Goal: Task Accomplishment & Management: Complete application form

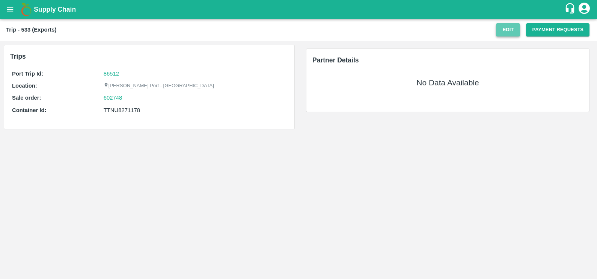
click at [513, 31] on button "Edit" at bounding box center [508, 29] width 24 height 13
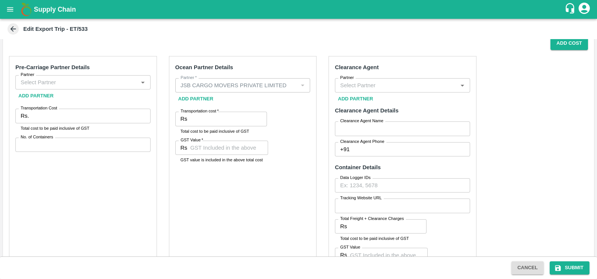
scroll to position [138, 0]
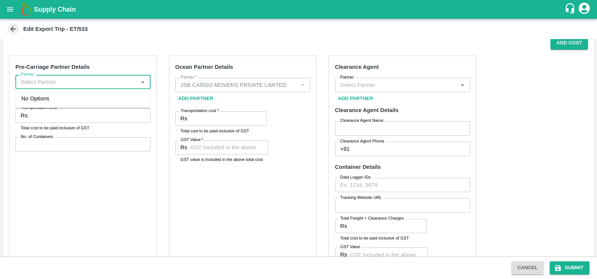
click at [103, 83] on input "Partner" at bounding box center [77, 82] width 118 height 10
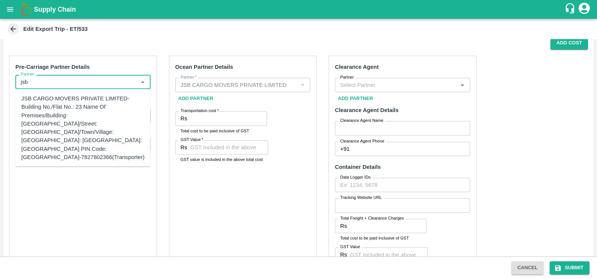
click at [105, 101] on div "JSB CARGO MOVERS PRIVATE LIMITED-Building No./Flat No.: 23 Name Of Premises/Bui…" at bounding box center [82, 127] width 123 height 67
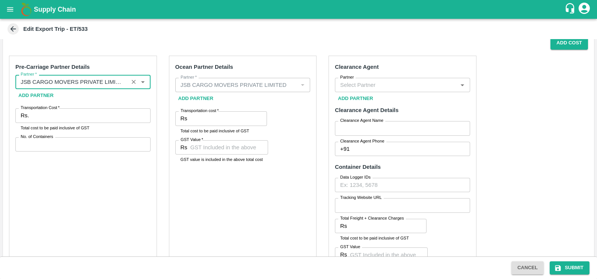
type input "JSB CARGO MOVERS PRIVATE LIMITED-Building No./Flat No.: 23 Name Of Premises/Bui…"
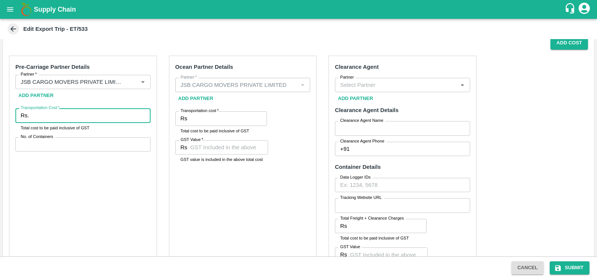
click at [90, 115] on input "Transportation Cost   *" at bounding box center [91, 115] width 118 height 14
type input "47090"
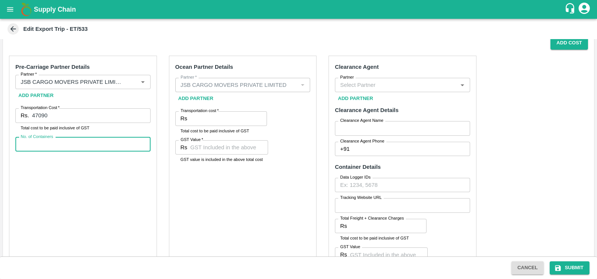
click at [62, 147] on input "No. of Containers" at bounding box center [82, 144] width 135 height 14
type input "1"
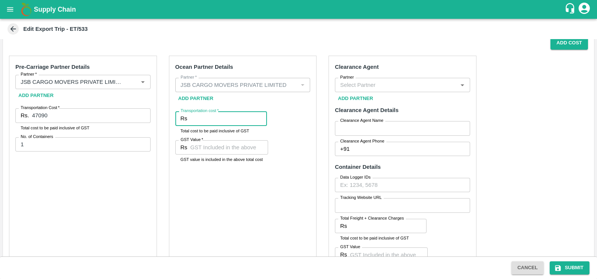
click at [212, 121] on input "Transportation cost   *" at bounding box center [228, 118] width 77 height 14
paste input "170113.78"
type input "170113.78"
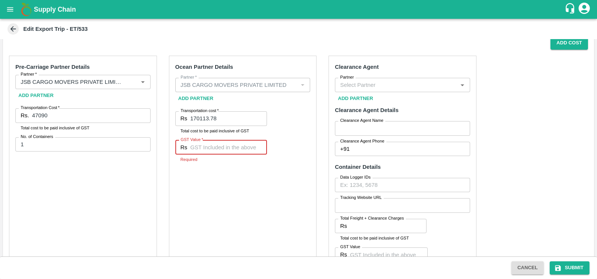
paste input "13417.78"
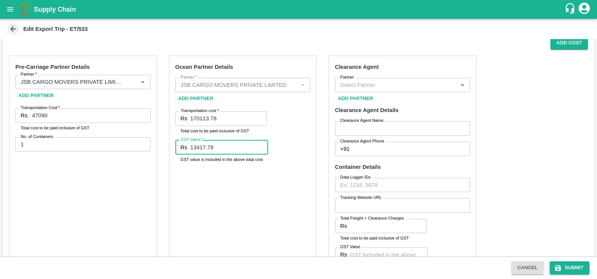
type input "13417.78"
click at [370, 84] on input "Partner" at bounding box center [396, 85] width 118 height 10
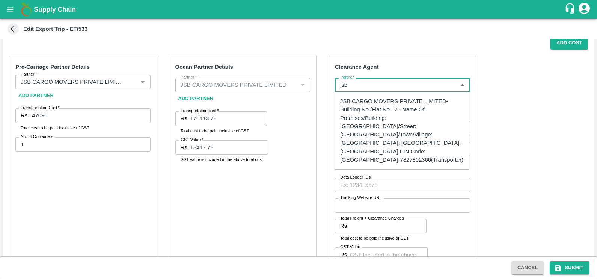
click at [375, 107] on div "JSB CARGO MOVERS PRIVATE LIMITED-Building No./Flat No.: 23 Name Of Premises/Bui…" at bounding box center [401, 130] width 123 height 67
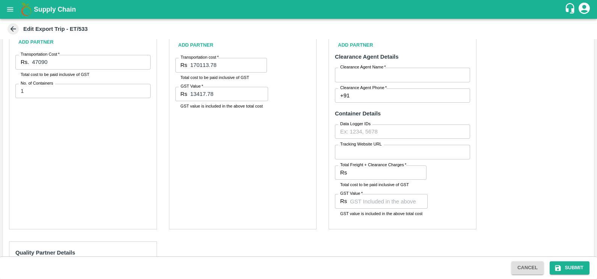
scroll to position [193, 0]
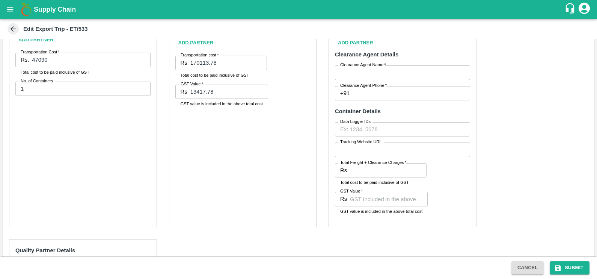
type input "JSB CARGO MOVERS PRIVATE LIMITED-Building No./Flat No.: 23 Name Of Premises/Bui…"
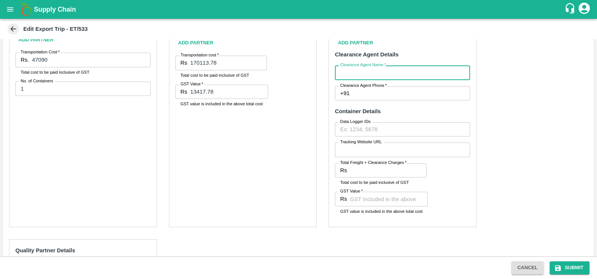
click at [362, 74] on input "Clearance Agent Name   *" at bounding box center [402, 72] width 135 height 14
type input "sharad"
type input "7387698255"
type input "5074.0"
type input "6985.44"
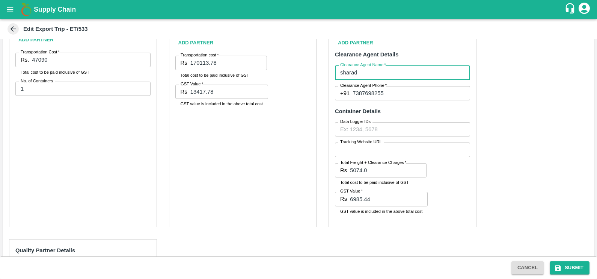
type input "1700"
type input "00"
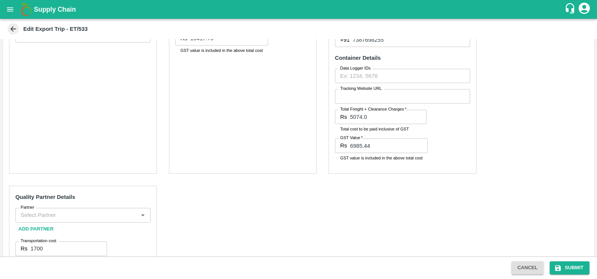
scroll to position [250, 0]
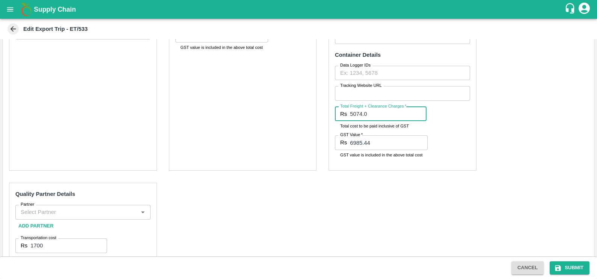
click at [372, 113] on input "5074.0" at bounding box center [388, 114] width 77 height 14
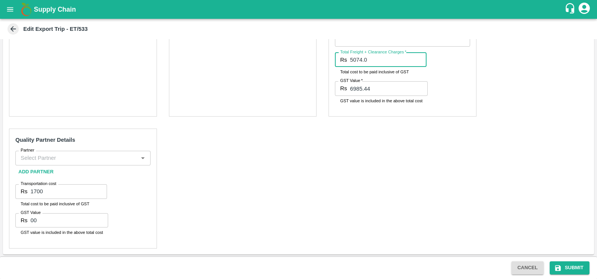
click at [105, 160] on input "Partner" at bounding box center [77, 158] width 118 height 10
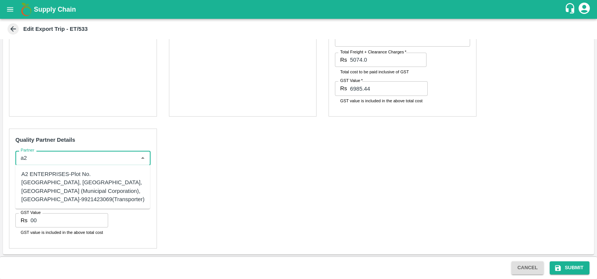
click at [52, 188] on div "A2 ENTERPRISES-Plot No.[GEOGRAPHIC_DATA], [GEOGRAPHIC_DATA], [GEOGRAPHIC_DATA] …" at bounding box center [82, 186] width 123 height 33
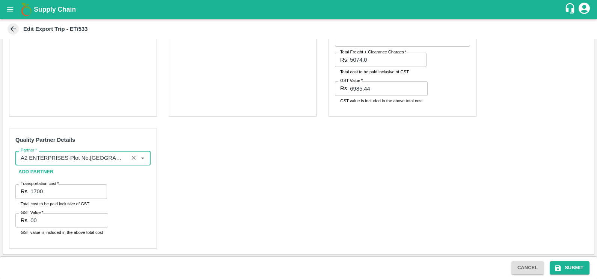
type input "A2 ENTERPRISES-Plot No.[GEOGRAPHIC_DATA], [GEOGRAPHIC_DATA], [GEOGRAPHIC_DATA] …"
click at [53, 191] on input "1700" at bounding box center [68, 191] width 77 height 14
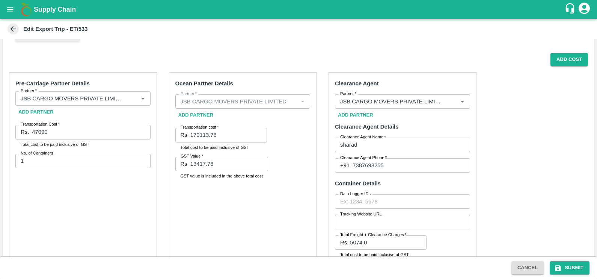
scroll to position [119, 0]
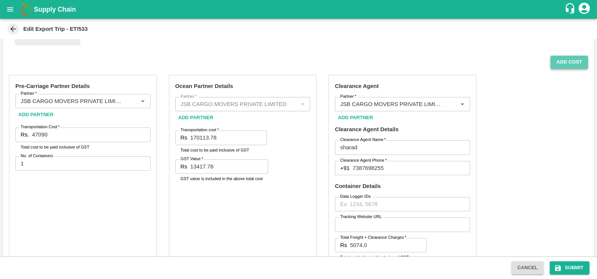
click at [565, 60] on button "Add Cost" at bounding box center [569, 62] width 38 height 13
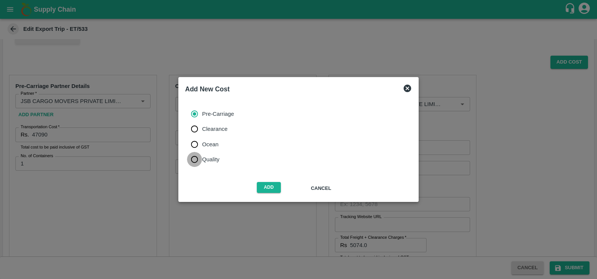
click at [200, 156] on input "Quality" at bounding box center [194, 159] width 15 height 15
radio input "true"
click at [266, 189] on button "Add" at bounding box center [269, 187] width 24 height 11
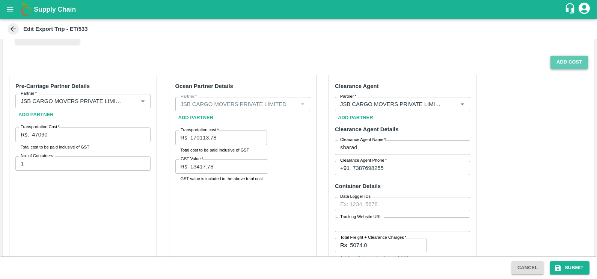
click at [572, 61] on button "Add Cost" at bounding box center [569, 62] width 38 height 13
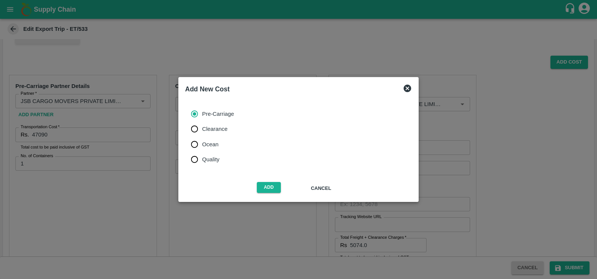
click at [212, 161] on span "Quality" at bounding box center [210, 159] width 17 height 8
click at [202, 161] on input "Quality" at bounding box center [194, 159] width 15 height 15
radio input "true"
click at [274, 190] on button "Add" at bounding box center [269, 187] width 24 height 11
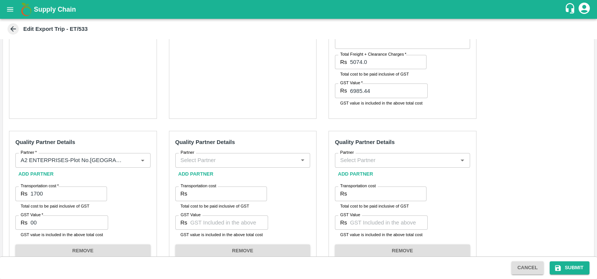
scroll to position [317, 0]
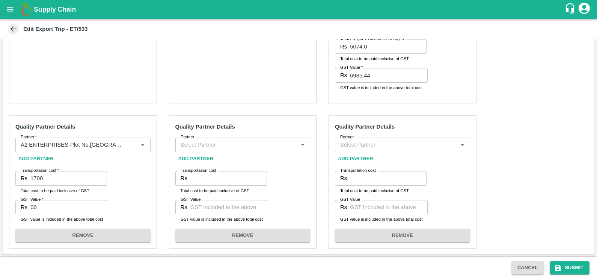
click at [221, 151] on div "Partner" at bounding box center [242, 144] width 135 height 14
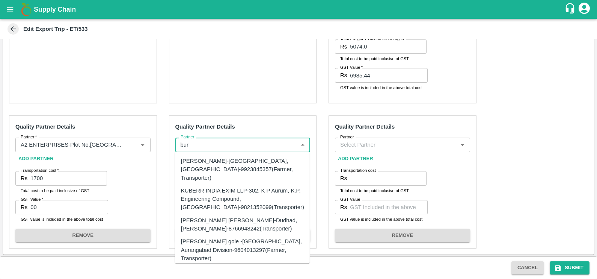
type input "bur"
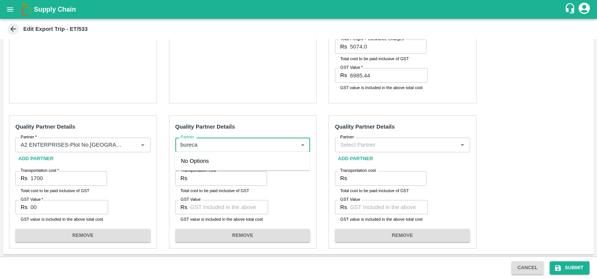
type input "bureca"
click at [229, 175] on div "BUREAU VERITAS ([GEOGRAPHIC_DATA]) PRIVATE LIMITED-[STREET_ADDRESS](Transporter)" at bounding box center [242, 169] width 123 height 25
type input "BUREAU VERITAS ([GEOGRAPHIC_DATA]) PRIVATE LIMITED-[STREET_ADDRESS](Transporter)"
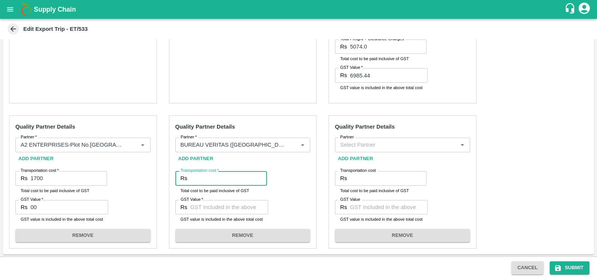
click at [217, 178] on input "Transportation cost   *" at bounding box center [228, 178] width 77 height 14
type input "5310"
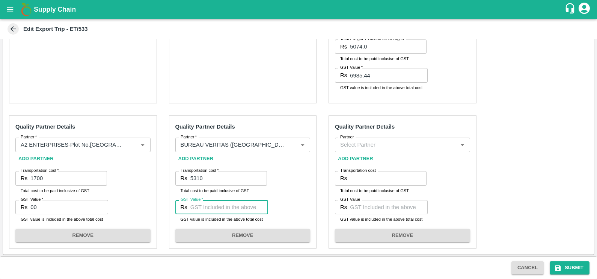
click at [224, 205] on input "GST Value   *" at bounding box center [229, 207] width 78 height 14
type input "910"
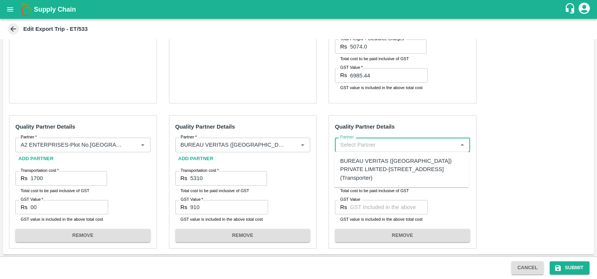
click at [348, 141] on input "Partner" at bounding box center [396, 145] width 118 height 10
click at [375, 167] on div "BUREAU VERITAS ([GEOGRAPHIC_DATA]) PRIVATE LIMITED-[STREET_ADDRESS](Transporter)" at bounding box center [401, 169] width 123 height 25
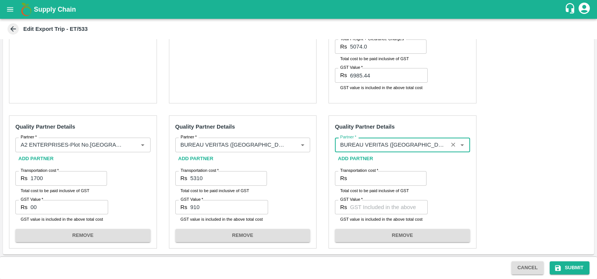
type input "BUREAU VERITAS ([GEOGRAPHIC_DATA]) PRIVATE LIMITED-[STREET_ADDRESS](Transporter)"
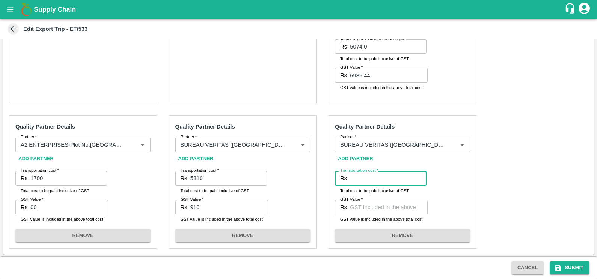
click at [375, 181] on input "Transportation cost   *" at bounding box center [388, 178] width 77 height 14
type input "35096.74"
click at [379, 204] on input "GST Value   *" at bounding box center [389, 207] width 78 height 14
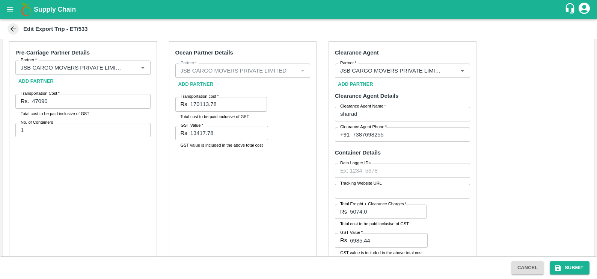
scroll to position [127, 0]
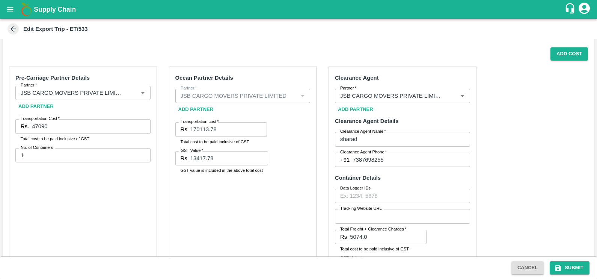
type input "5353.74"
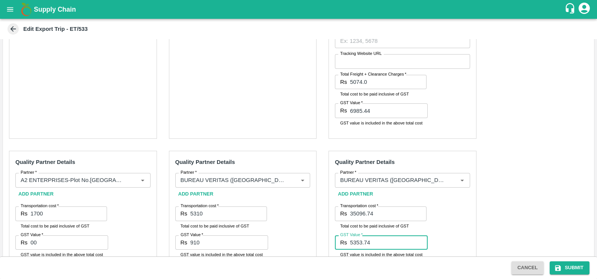
scroll to position [317, 0]
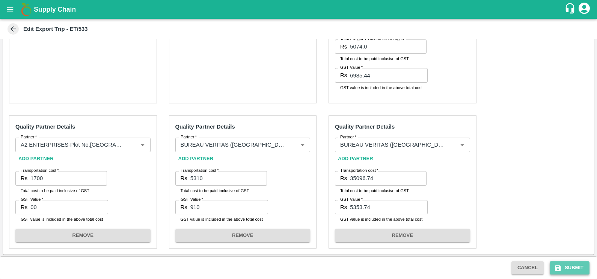
click at [566, 270] on button "Submit" at bounding box center [570, 267] width 40 height 13
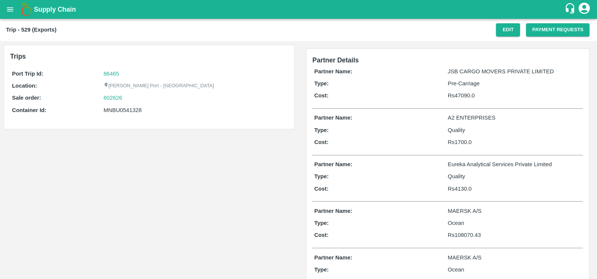
scroll to position [191, 0]
